Goal: Information Seeking & Learning: Learn about a topic

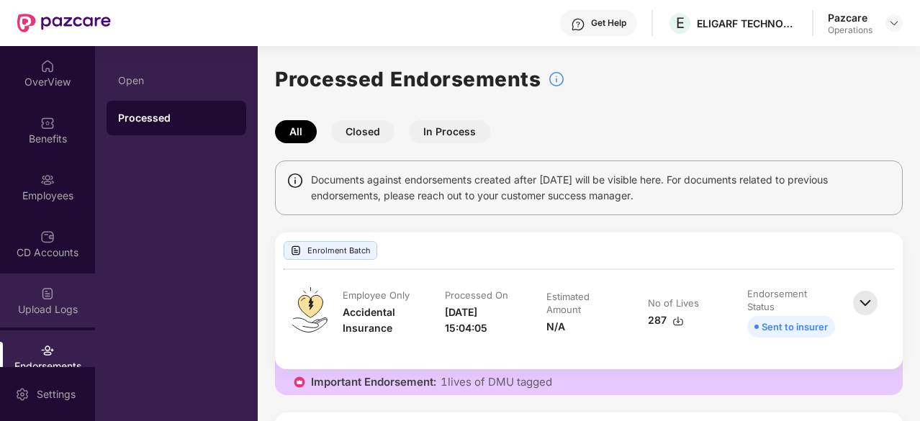
scroll to position [133, 0]
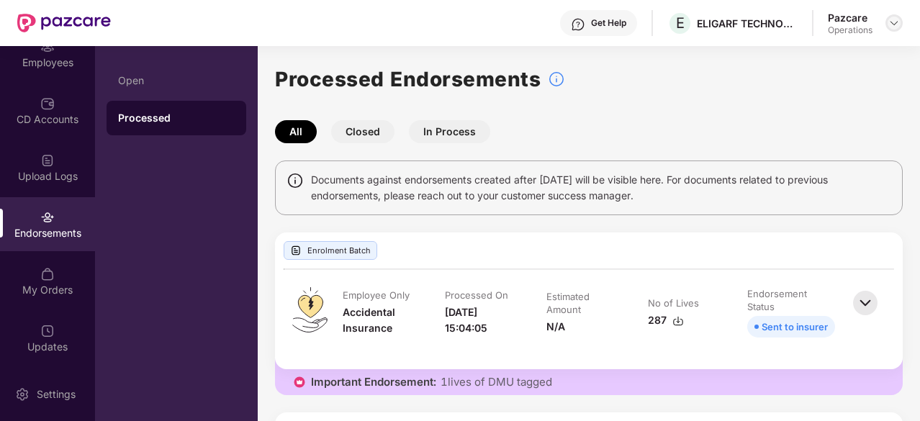
click at [896, 17] on img at bounding box center [895, 23] width 12 height 12
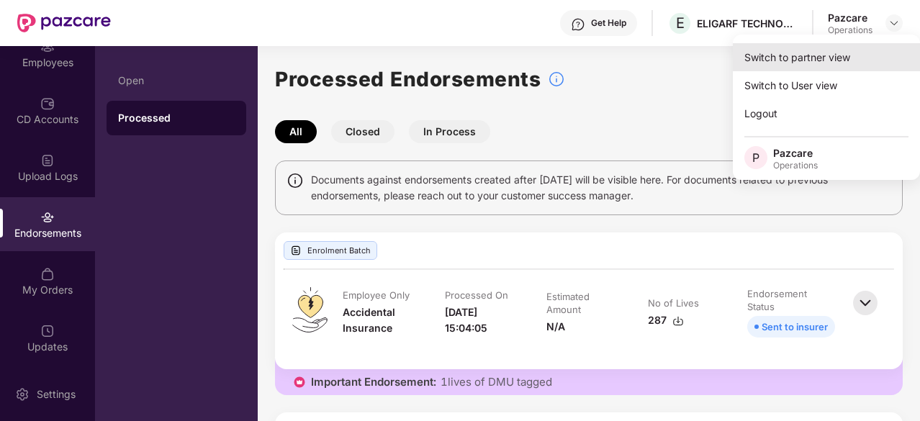
click at [819, 55] on div "Switch to partner view" at bounding box center [826, 57] width 187 height 28
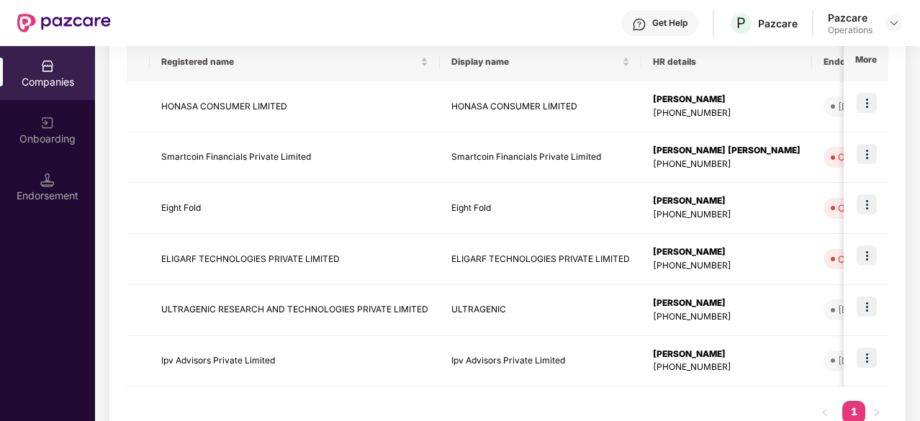
scroll to position [241, 0]
click at [877, 259] on img at bounding box center [867, 255] width 20 height 20
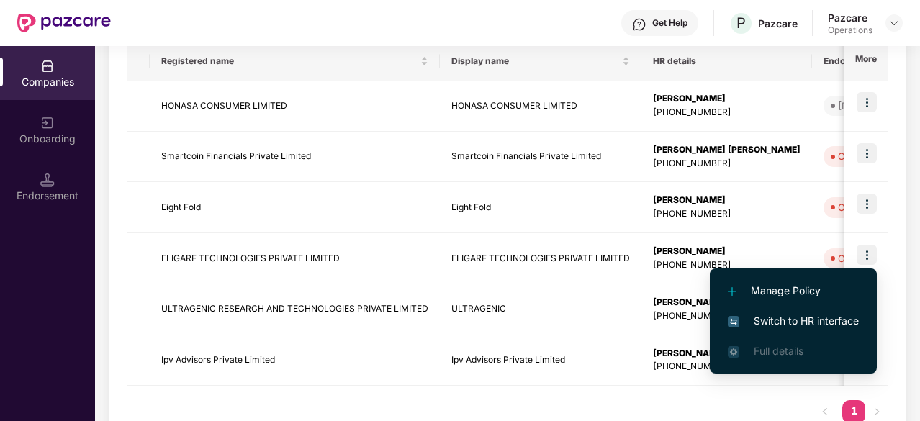
click at [791, 325] on span "Switch to HR interface" at bounding box center [793, 321] width 131 height 16
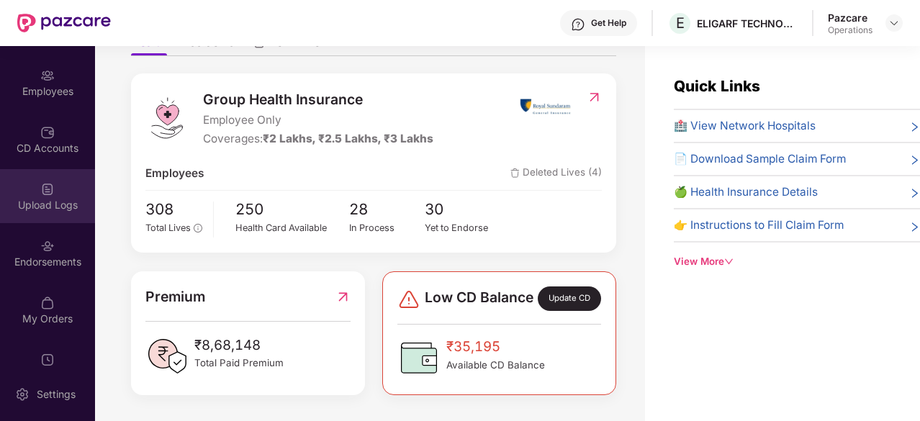
scroll to position [106, 0]
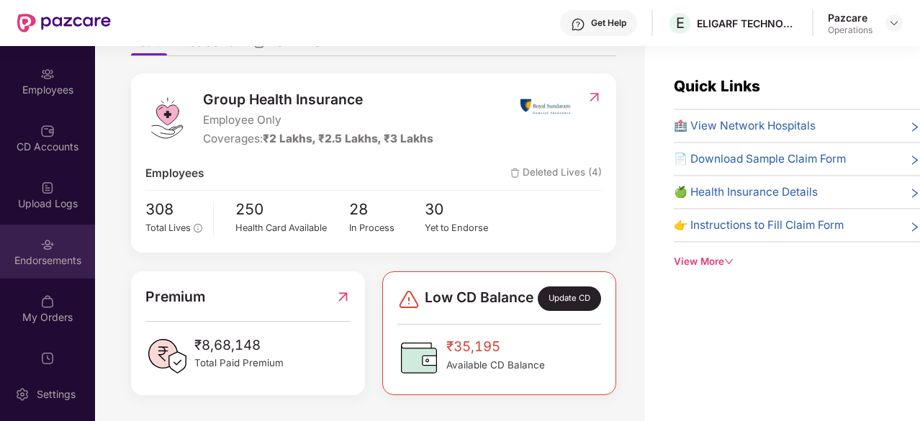
click at [44, 254] on div "Endorsements" at bounding box center [47, 261] width 95 height 14
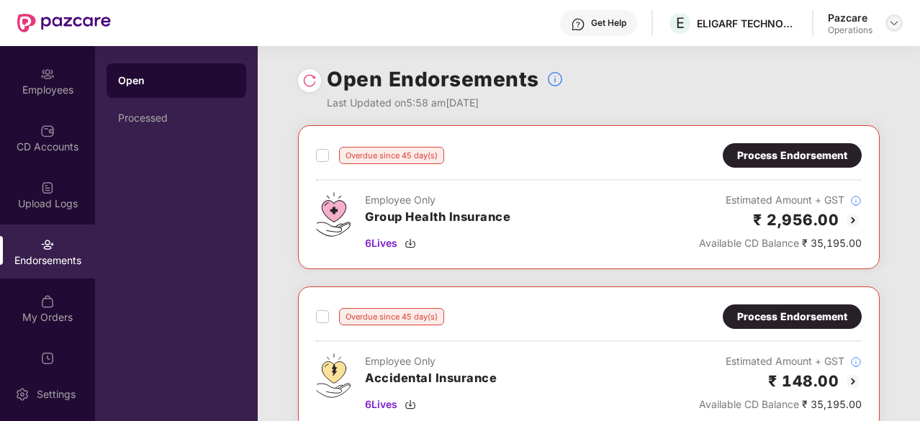
click at [892, 26] on img at bounding box center [895, 23] width 12 height 12
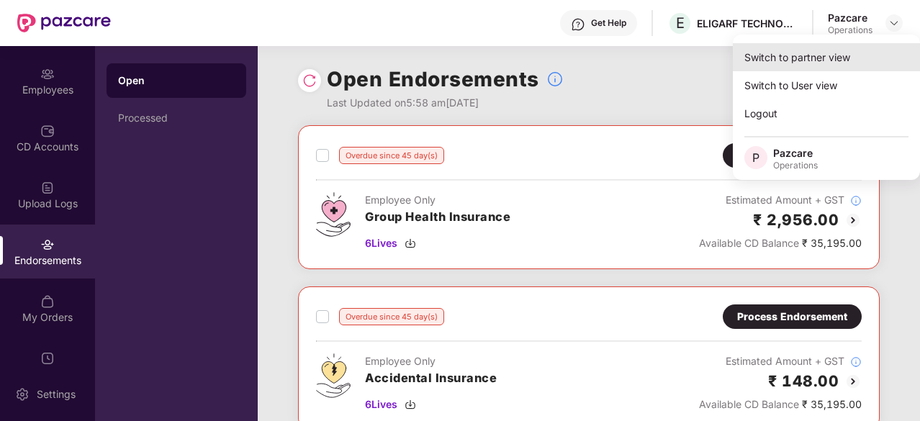
click at [831, 58] on div "Switch to partner view" at bounding box center [826, 57] width 187 height 28
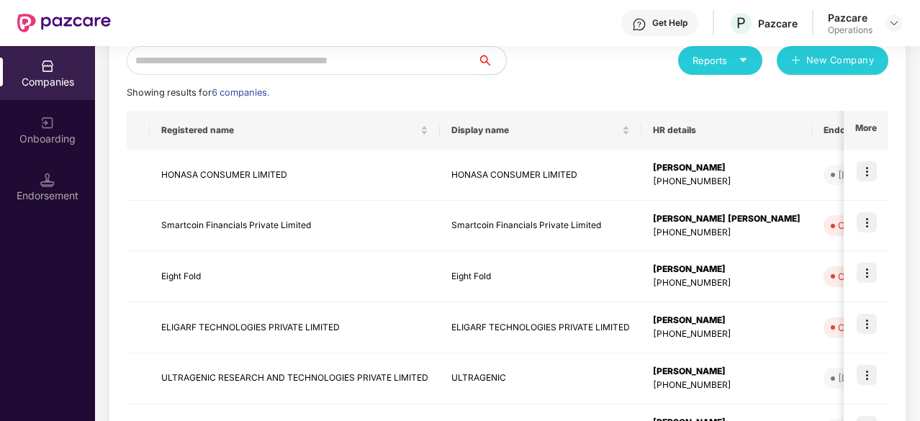
scroll to position [172, 0]
click at [187, 332] on td "ELIGARF TECHNOLOGIES PRIVATE LIMITED" at bounding box center [295, 327] width 290 height 51
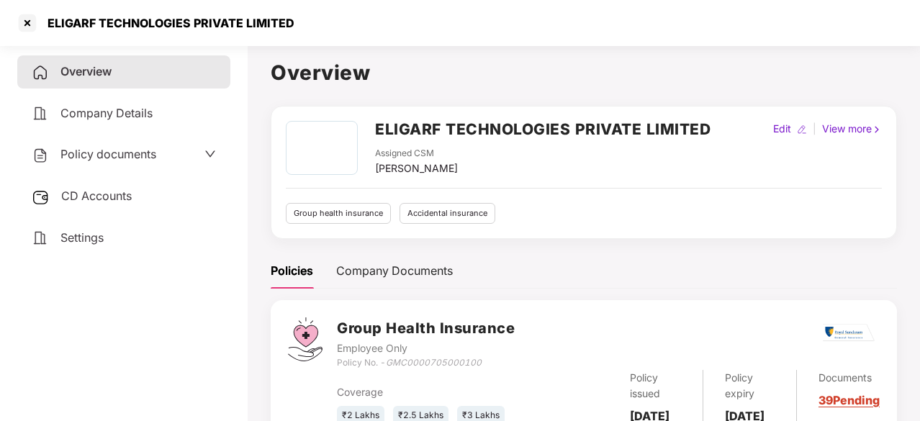
click at [94, 161] on span "Policy documents" at bounding box center [109, 154] width 96 height 14
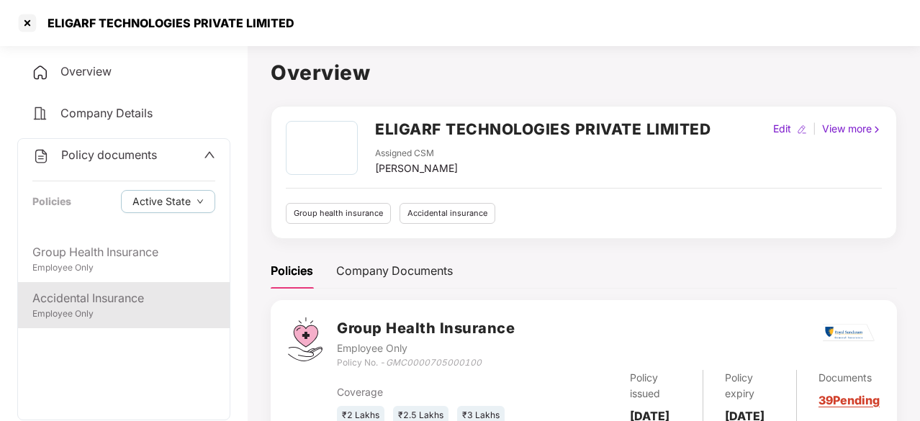
click at [128, 310] on div "Employee Only" at bounding box center [123, 315] width 183 height 14
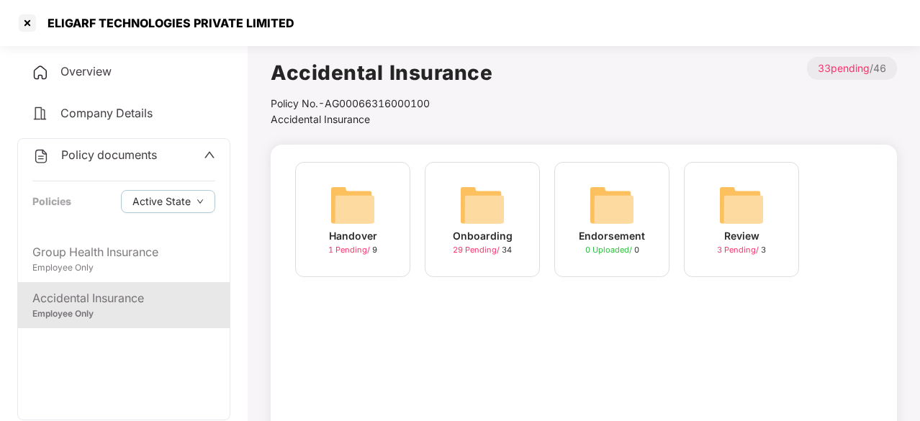
click at [617, 237] on div "Endorsement" at bounding box center [612, 236] width 66 height 16
click at [617, 237] on div "Handover 1 Pending / 9 Onboarding 29 Pending / 34 Endorsement 0 Uploaded / 0 Re…" at bounding box center [584, 227] width 592 height 130
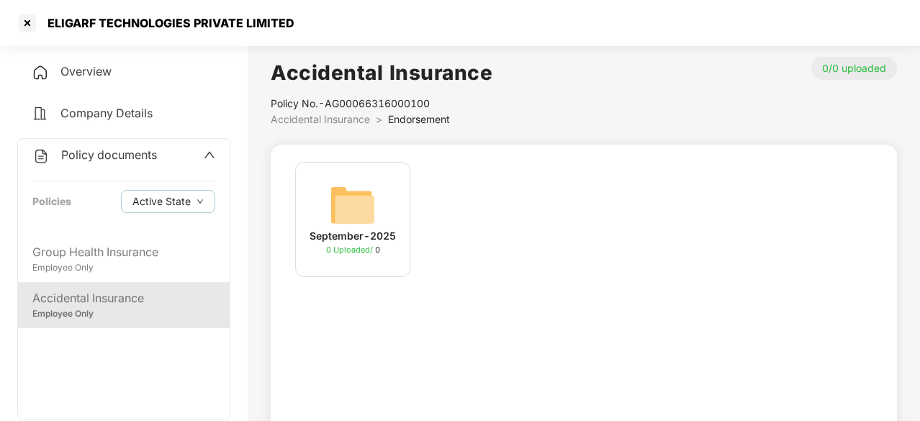
click at [406, 120] on span "Endorsement" at bounding box center [419, 119] width 62 height 12
click at [327, 122] on span "Accidental Insurance" at bounding box center [320, 119] width 99 height 12
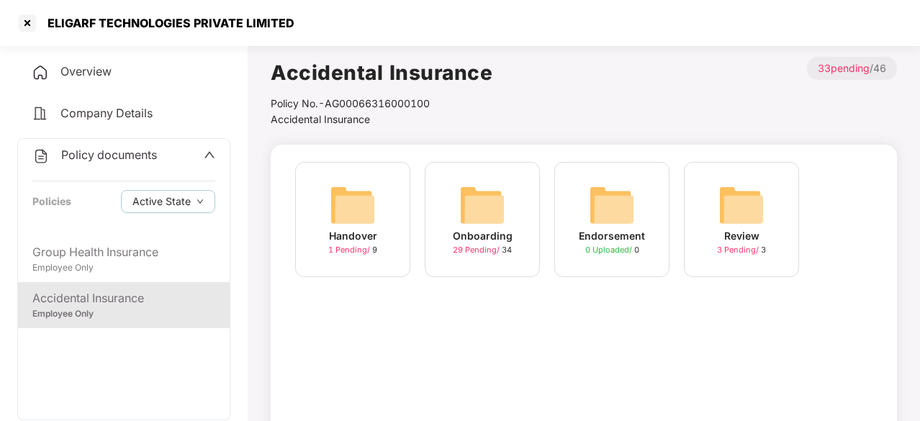
click at [378, 232] on div "Handover 1 Pending / 9" at bounding box center [352, 219] width 115 height 115
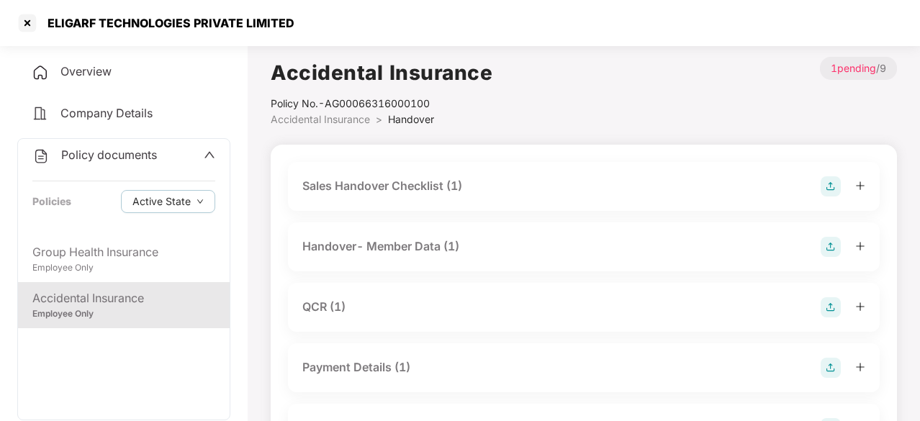
click at [340, 116] on span "Accidental Insurance" at bounding box center [320, 119] width 99 height 12
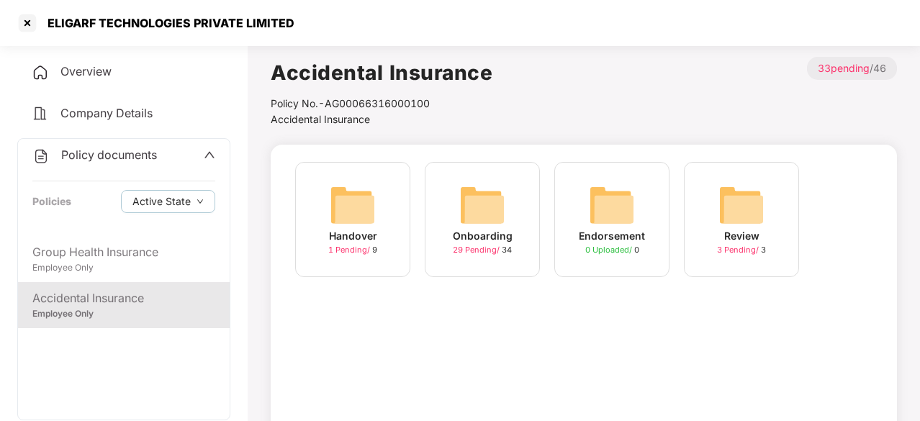
click at [480, 218] on img at bounding box center [483, 205] width 46 height 46
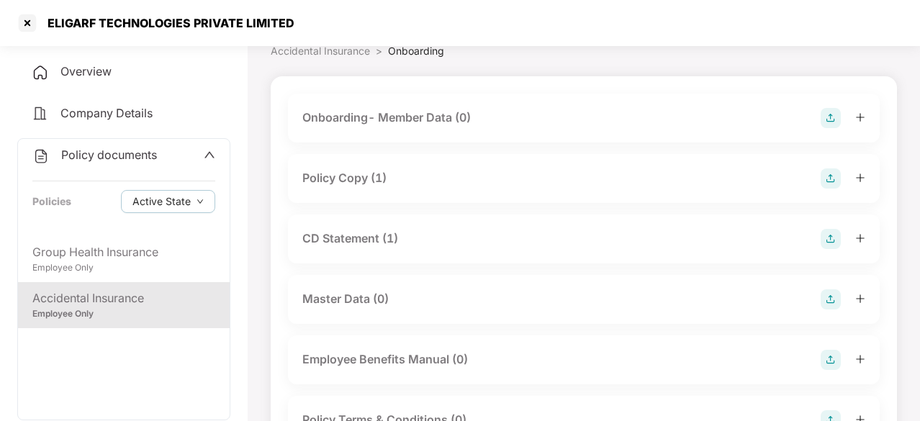
scroll to position [69, 0]
click at [494, 191] on div "Policy Copy (1)" at bounding box center [584, 177] width 592 height 49
click at [367, 181] on div "Policy Copy (1)" at bounding box center [345, 178] width 84 height 18
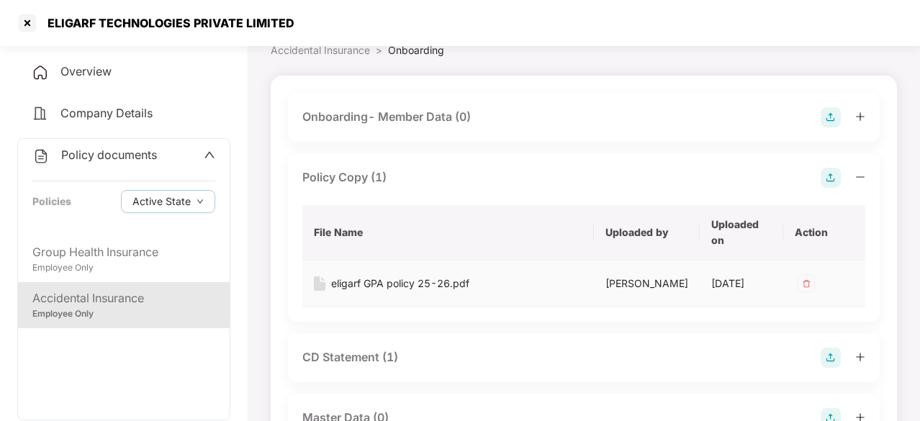
click at [406, 282] on div "eligarf GPA policy 25-26.pdf" at bounding box center [400, 284] width 138 height 16
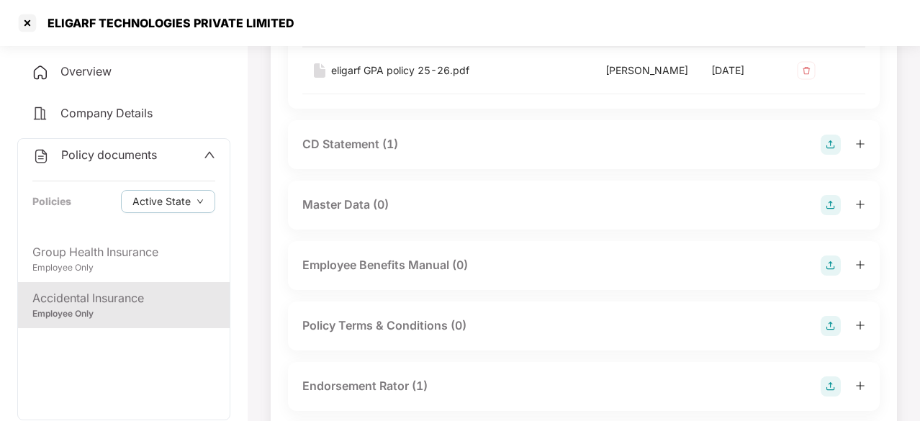
scroll to position [283, 0]
click at [377, 153] on div "CD Statement (1)" at bounding box center [351, 144] width 96 height 18
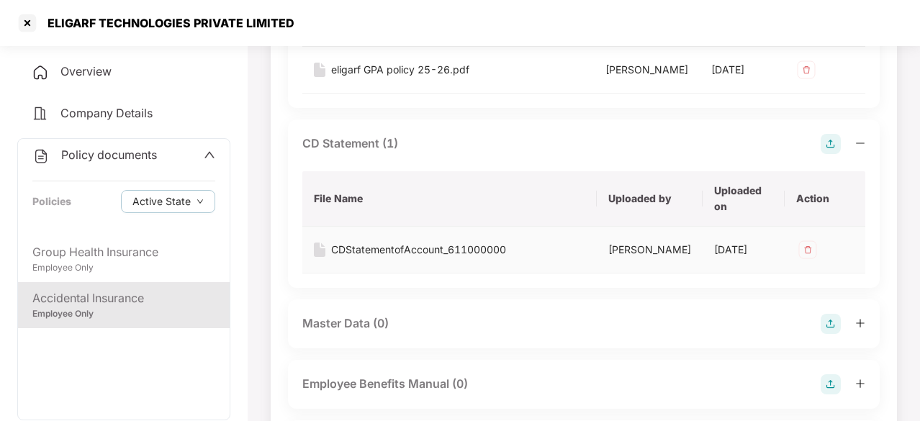
click at [396, 258] on div "CDStatementofAccount_611000000" at bounding box center [418, 250] width 175 height 16
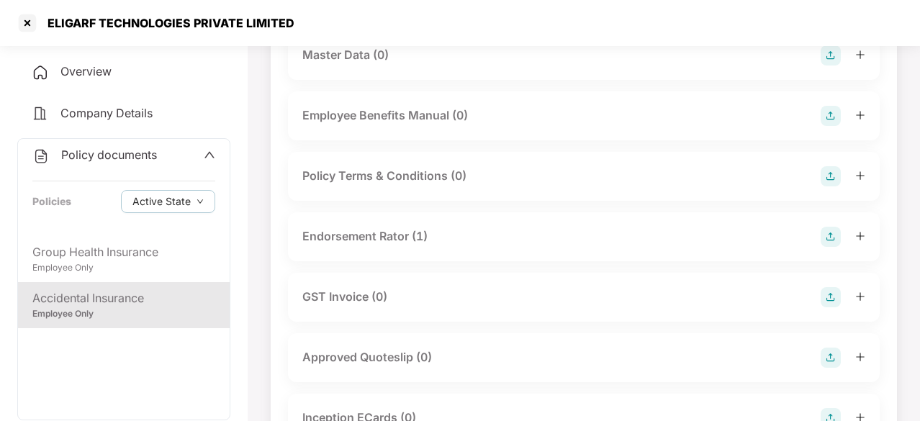
scroll to position [559, 0]
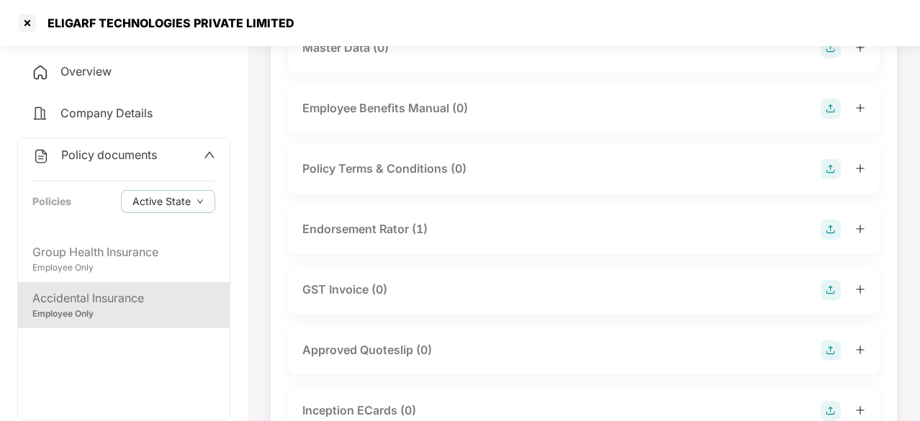
click at [416, 238] on div "Endorsement Rator (1)" at bounding box center [365, 229] width 125 height 18
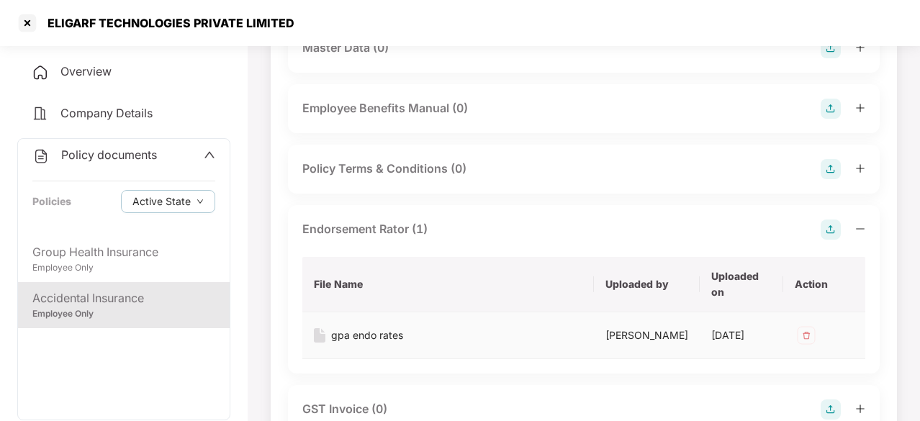
click at [349, 344] on div "gpa endo rates" at bounding box center [367, 336] width 72 height 16
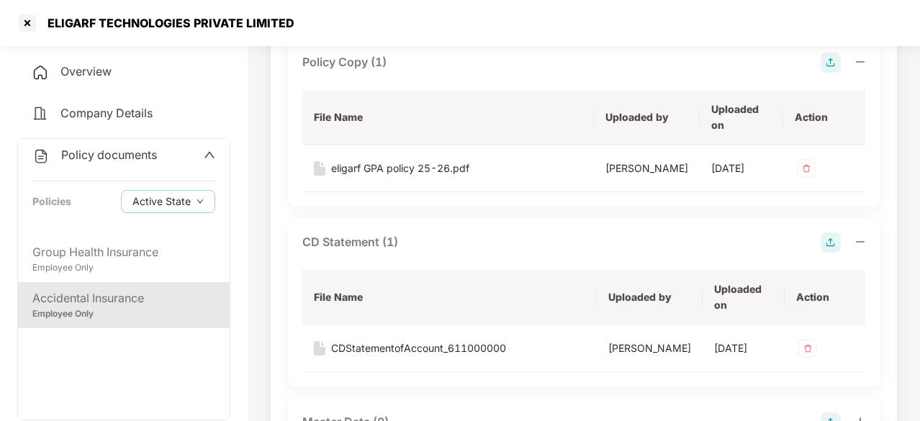
scroll to position [0, 0]
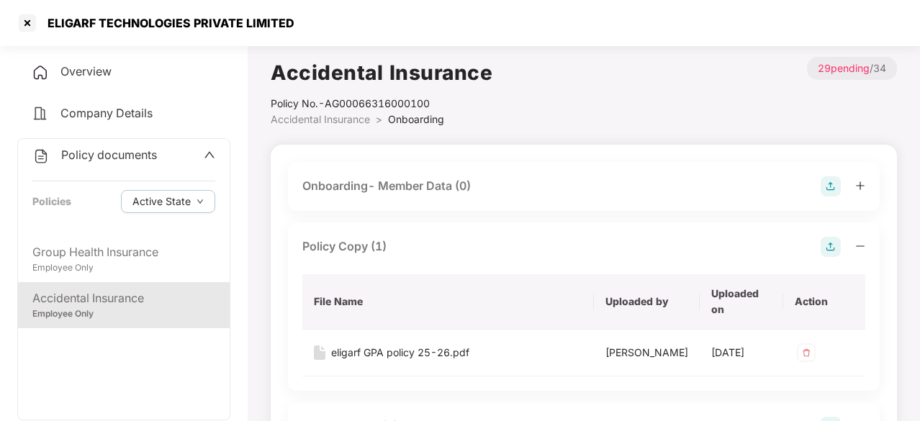
click at [81, 71] on span "Overview" at bounding box center [86, 71] width 51 height 14
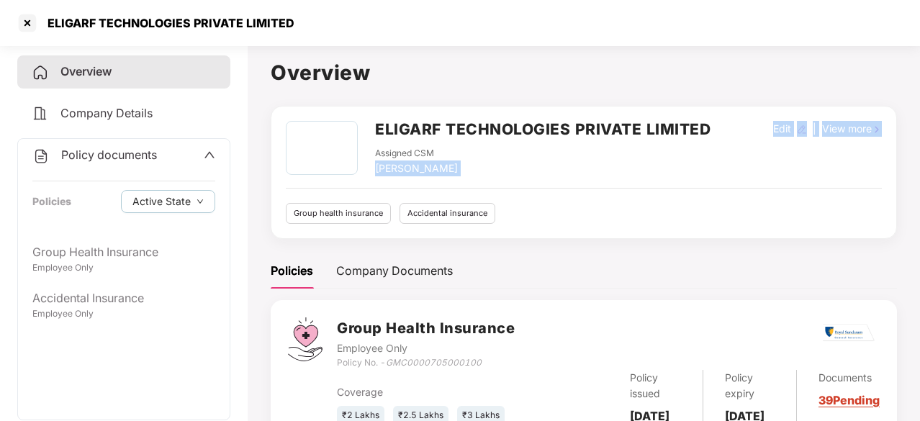
copy div "Ganesh Nikam Edit | View more"
copy div "[PERSON_NAME]"
drag, startPoint x: 375, startPoint y: 166, endPoint x: 440, endPoint y: 173, distance: 65.9
click at [440, 173] on div "[PERSON_NAME]" at bounding box center [416, 169] width 83 height 16
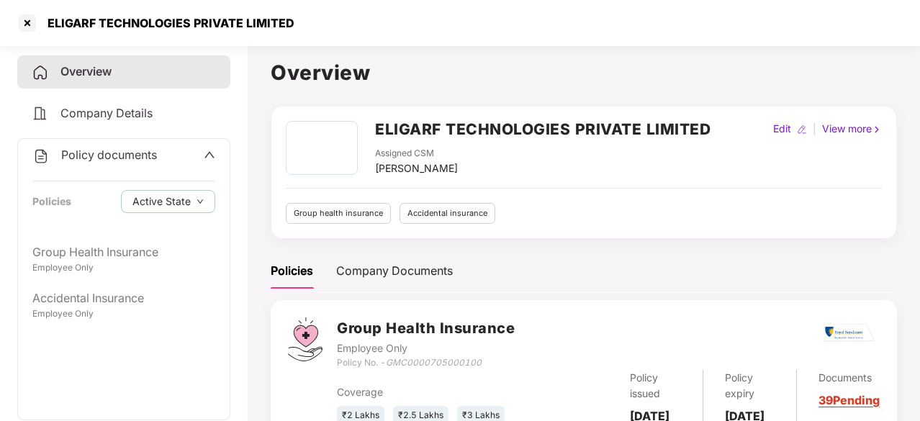
click at [519, 182] on div "ELIGARF TECHNOLOGIES PRIVATE LIMITED Assigned CSM Ganesh Nikam Edit | View more…" at bounding box center [584, 172] width 596 height 103
click at [375, 79] on h1 "Overview" at bounding box center [584, 73] width 627 height 32
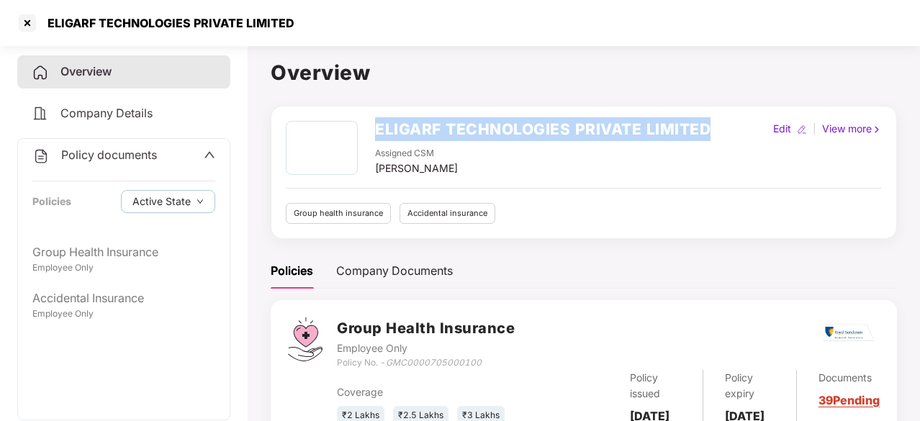
copy h2 "ELIGARF TECHNOLOGIES PRIVATE LIMITED"
drag, startPoint x: 375, startPoint y: 126, endPoint x: 731, endPoint y: 126, distance: 356.5
click at [731, 126] on div "ELIGARF TECHNOLOGIES PRIVATE LIMITED Assigned CSM [PERSON_NAME] Edit | View more" at bounding box center [584, 148] width 596 height 55
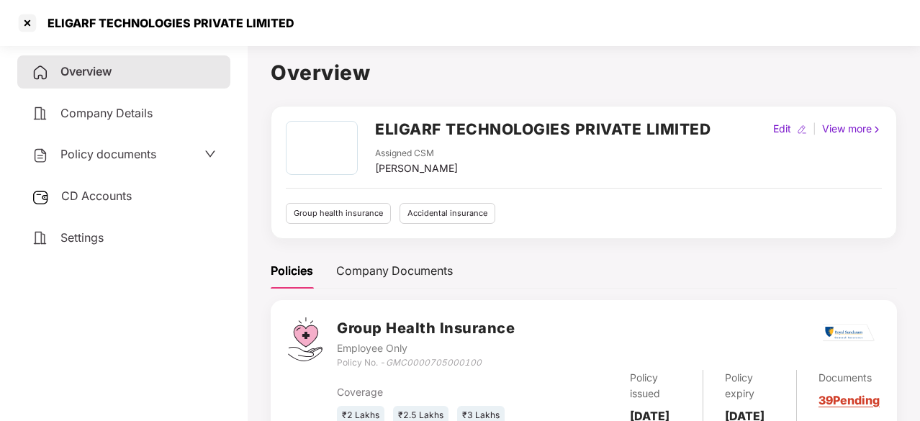
scroll to position [251, 0]
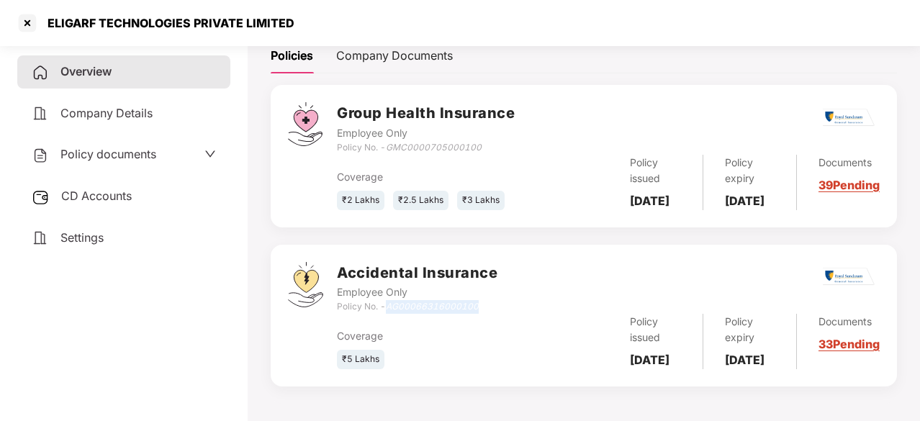
copy icon "AG00066316000100"
drag, startPoint x: 389, startPoint y: 288, endPoint x: 501, endPoint y: 290, distance: 112.4
click at [501, 290] on div "Accidental Insurance Employee Only Policy No. - AG00066316000100" at bounding box center [608, 288] width 543 height 52
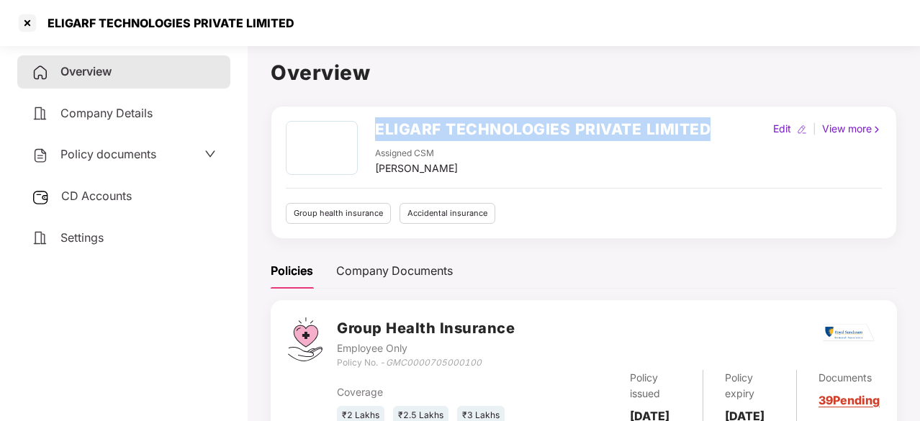
drag, startPoint x: 377, startPoint y: 129, endPoint x: 731, endPoint y: 127, distance: 353.7
click at [731, 127] on div "ELIGARF TECHNOLOGIES PRIVATE LIMITED Assigned CSM [PERSON_NAME] Edit | View more" at bounding box center [584, 148] width 596 height 55
copy h2 "ELIGARF TECHNOLOGIES PRIVATE LIMITED"
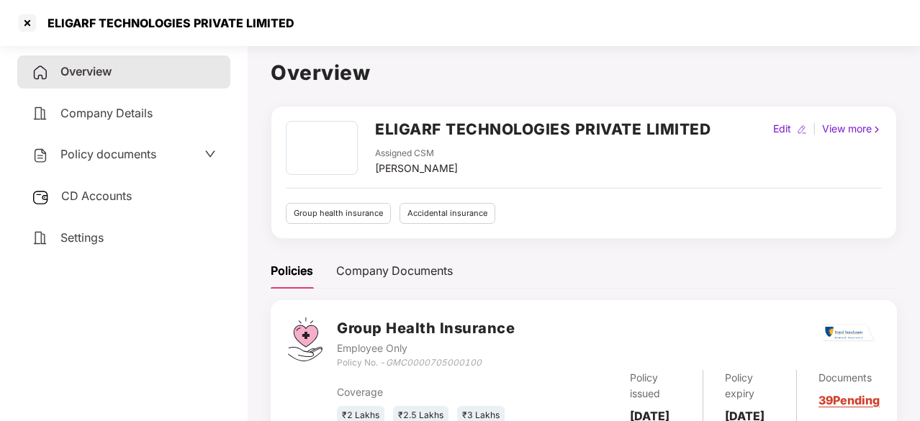
click at [863, 127] on div "View more" at bounding box center [853, 129] width 66 height 16
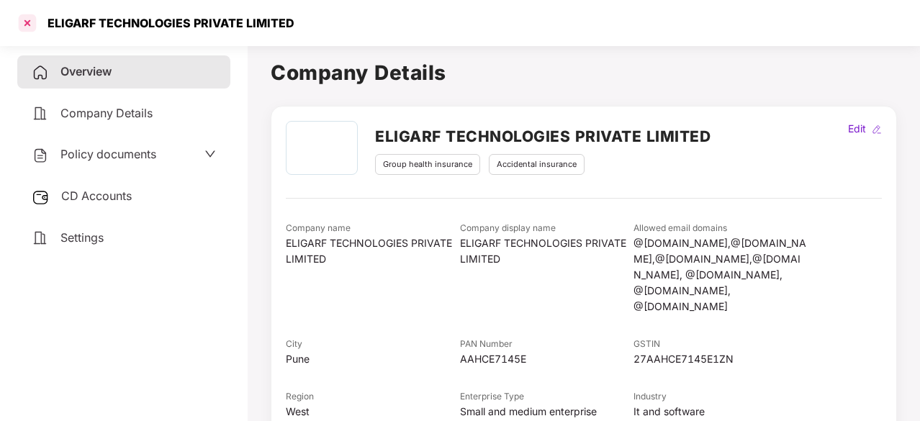
click at [30, 28] on div at bounding box center [27, 23] width 23 height 23
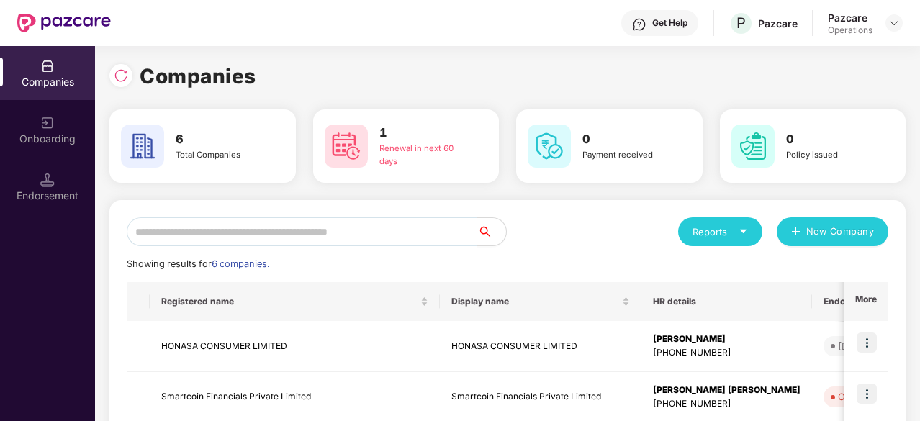
scroll to position [157, 0]
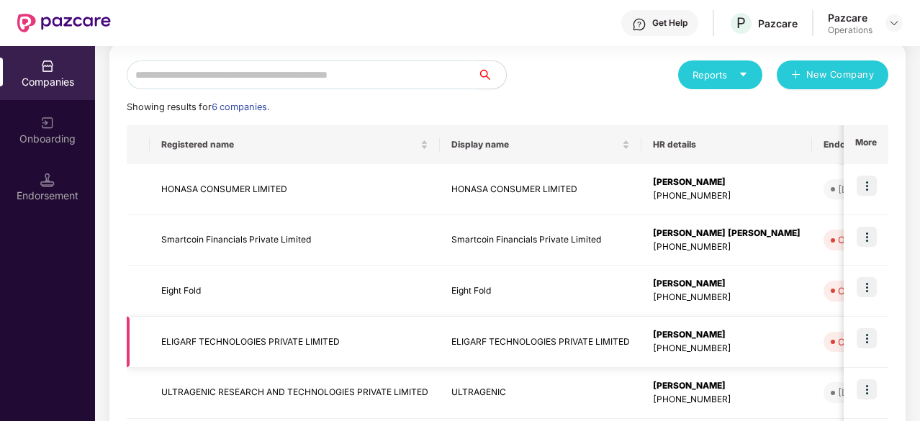
click at [272, 342] on td "ELIGARF TECHNOLOGIES PRIVATE LIMITED" at bounding box center [295, 342] width 290 height 51
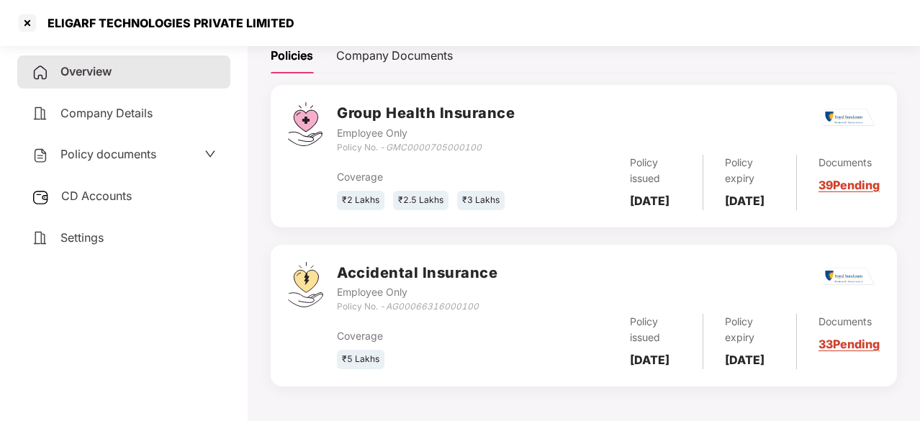
scroll to position [251, 0]
click at [853, 268] on img at bounding box center [849, 277] width 52 height 18
click at [849, 346] on link "33 Pending" at bounding box center [849, 344] width 61 height 14
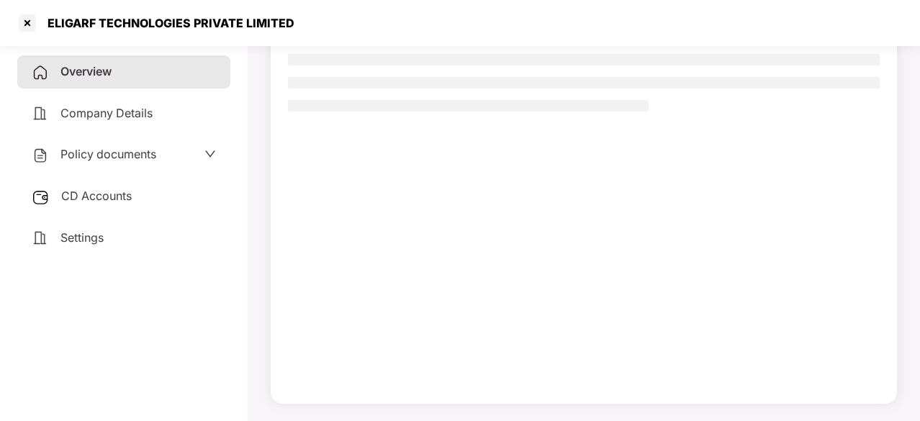
scroll to position [137, 0]
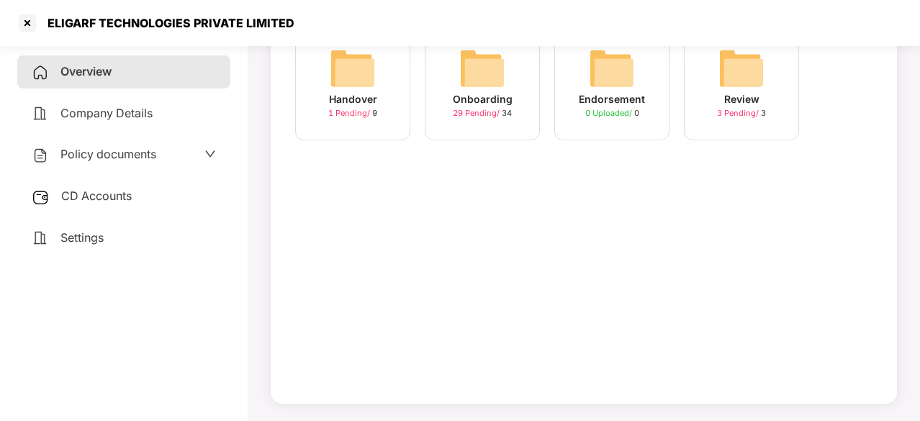
click at [97, 76] on span "Overview" at bounding box center [86, 71] width 51 height 14
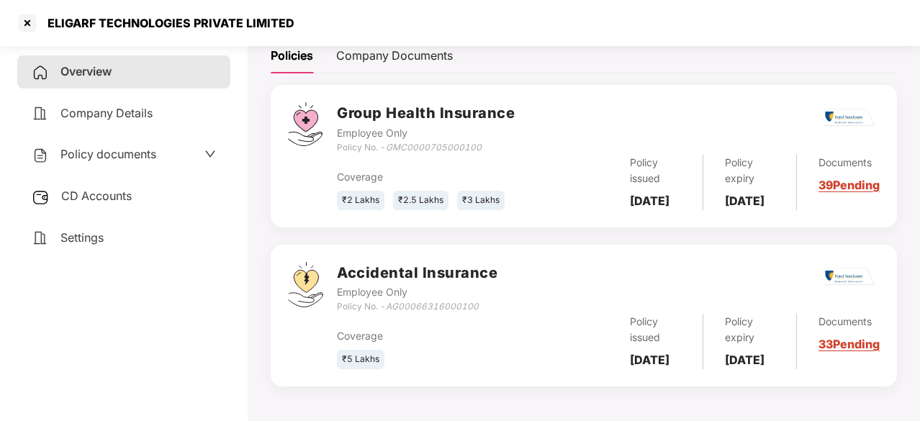
scroll to position [251, 0]
click at [117, 158] on span "Policy documents" at bounding box center [109, 154] width 96 height 14
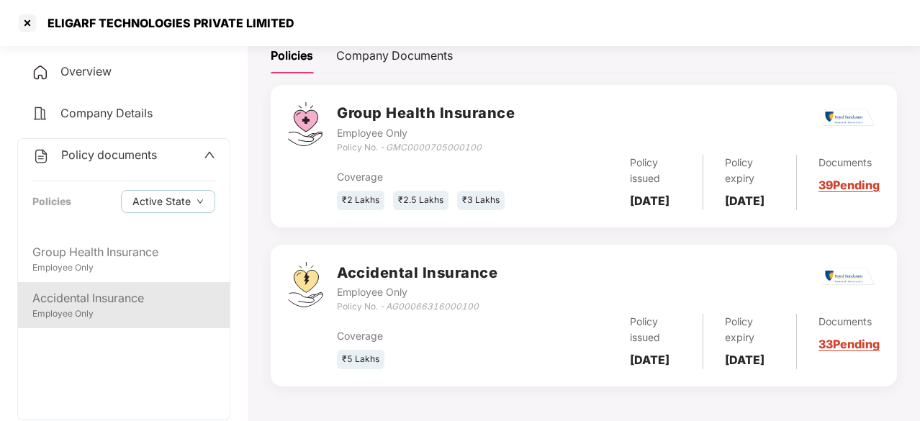
click at [115, 300] on div "Accidental Insurance" at bounding box center [123, 299] width 183 height 18
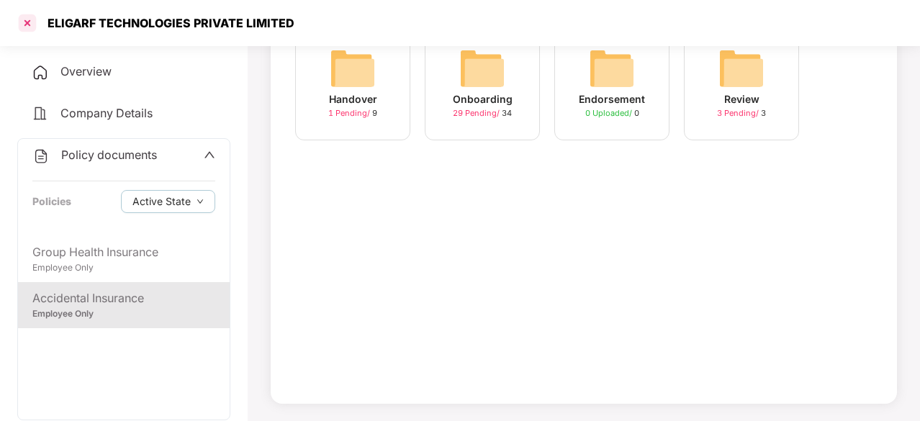
click at [29, 30] on div at bounding box center [27, 23] width 23 height 23
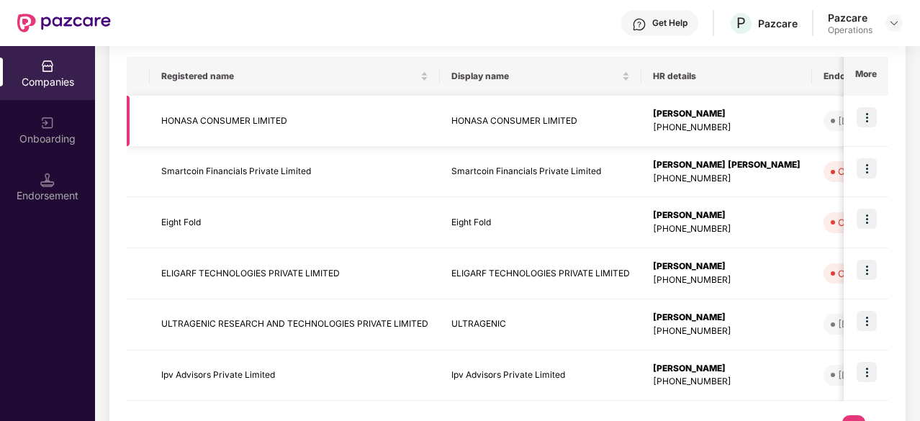
scroll to position [226, 0]
click at [867, 266] on img at bounding box center [867, 269] width 20 height 20
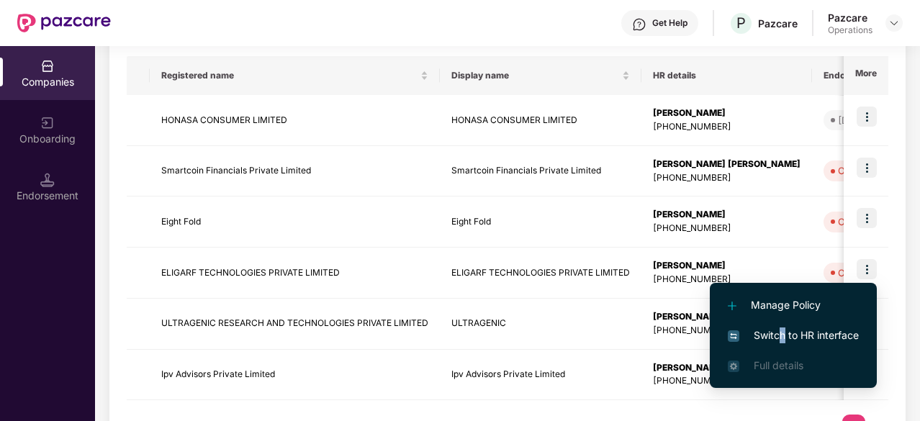
drag, startPoint x: 785, startPoint y: 323, endPoint x: 778, endPoint y: 331, distance: 11.3
click at [778, 331] on li "Switch to HR interface" at bounding box center [793, 336] width 167 height 30
